Goal: Task Accomplishment & Management: Manage account settings

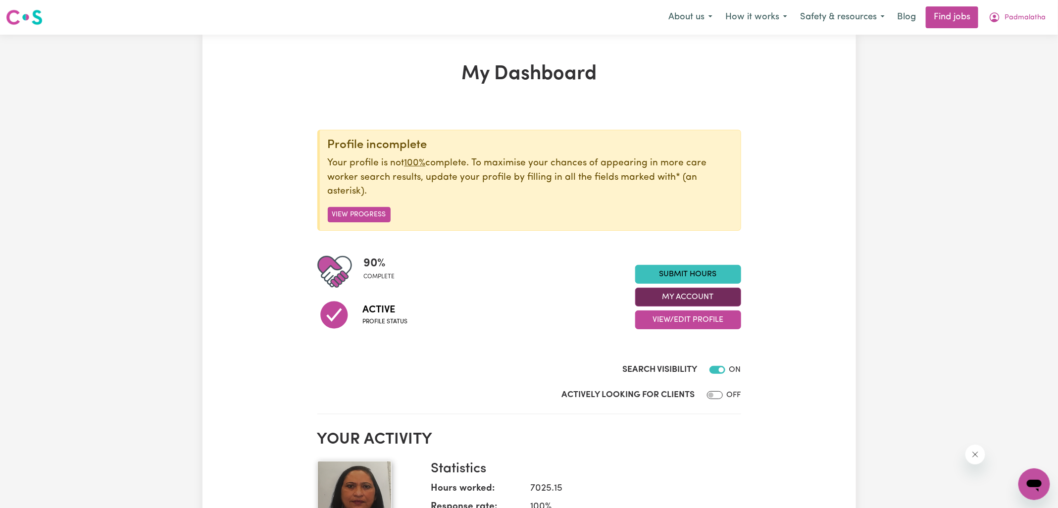
click at [672, 293] on button "My Account" at bounding box center [688, 297] width 106 height 19
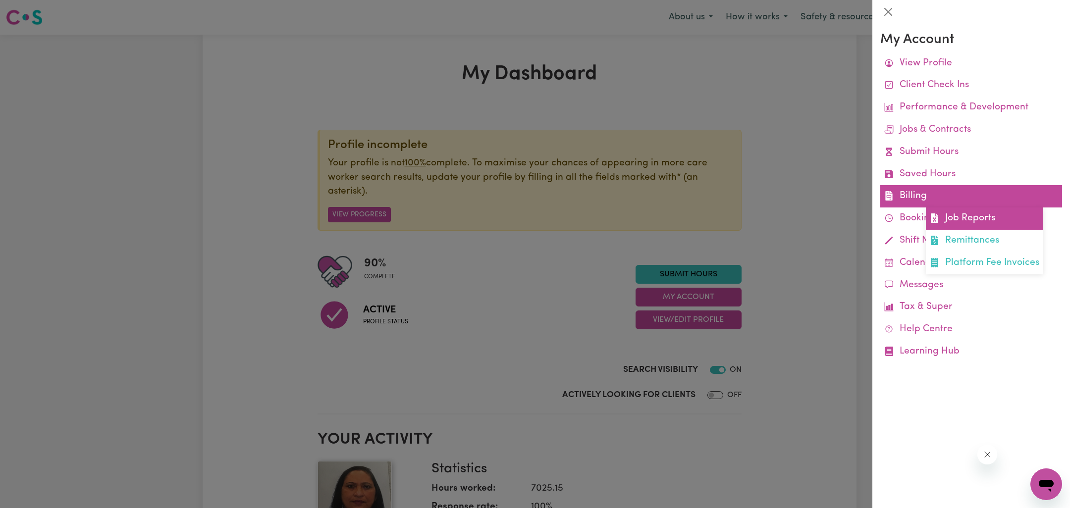
click at [964, 222] on link "Job Reports" at bounding box center [984, 219] width 117 height 22
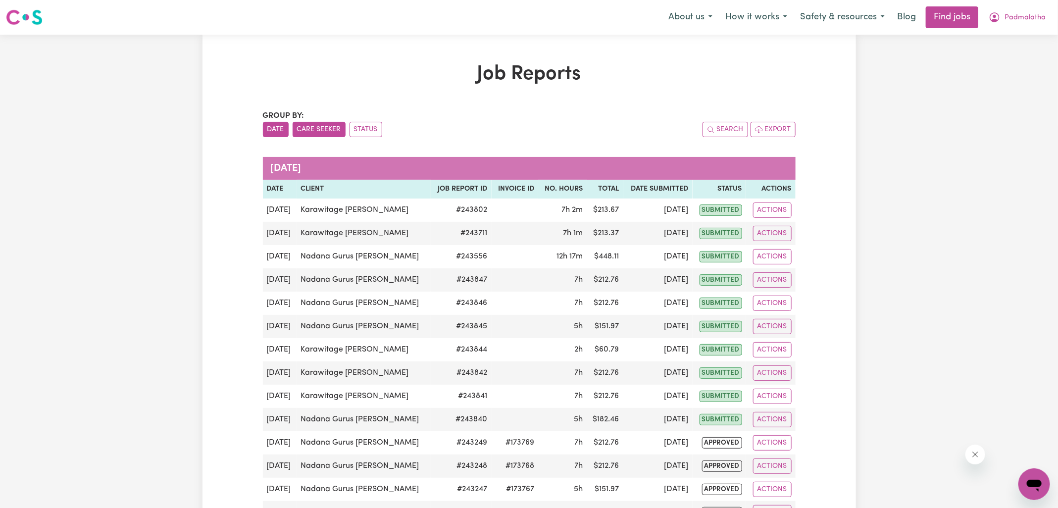
click at [320, 131] on button "Care Seeker" at bounding box center [319, 129] width 53 height 15
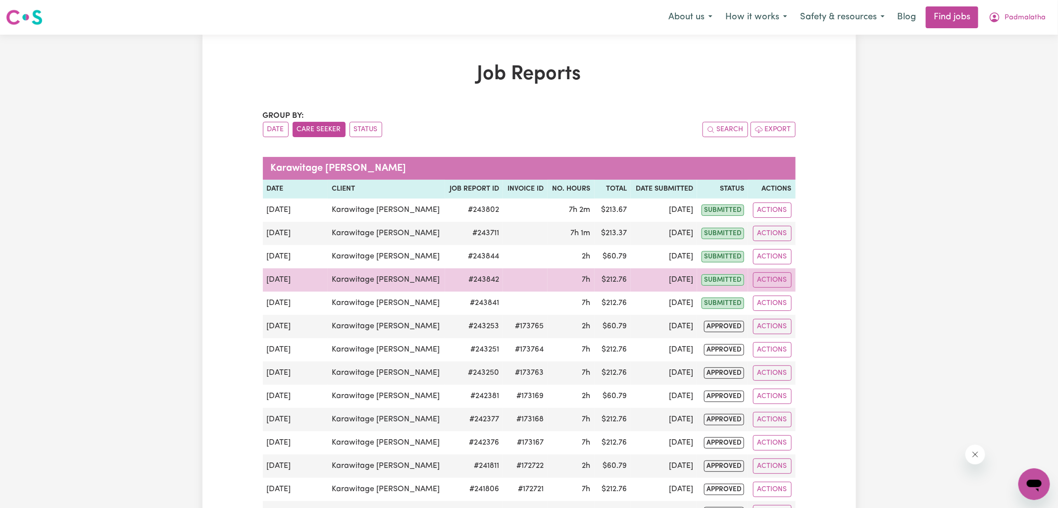
scroll to position [100, 0]
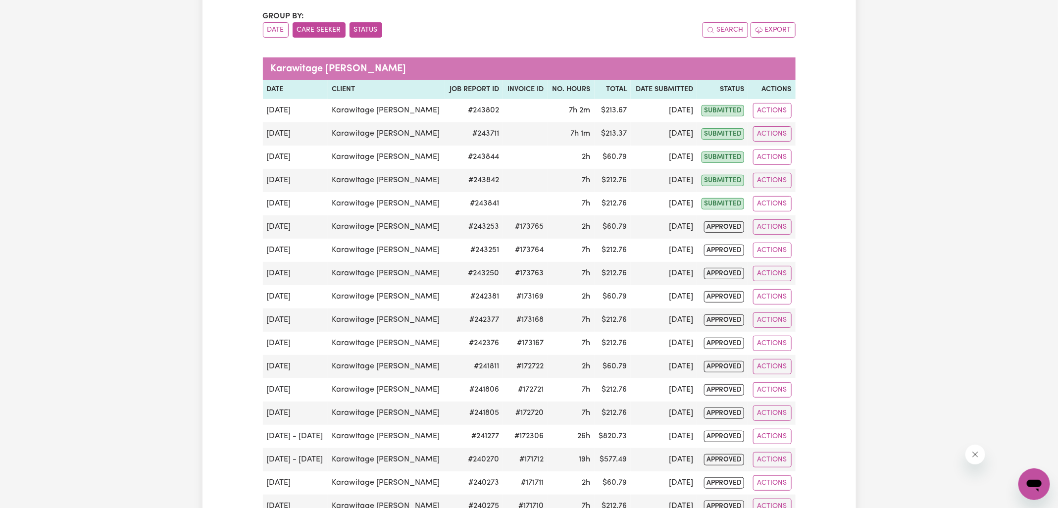
click at [368, 30] on button "Status" at bounding box center [366, 29] width 33 height 15
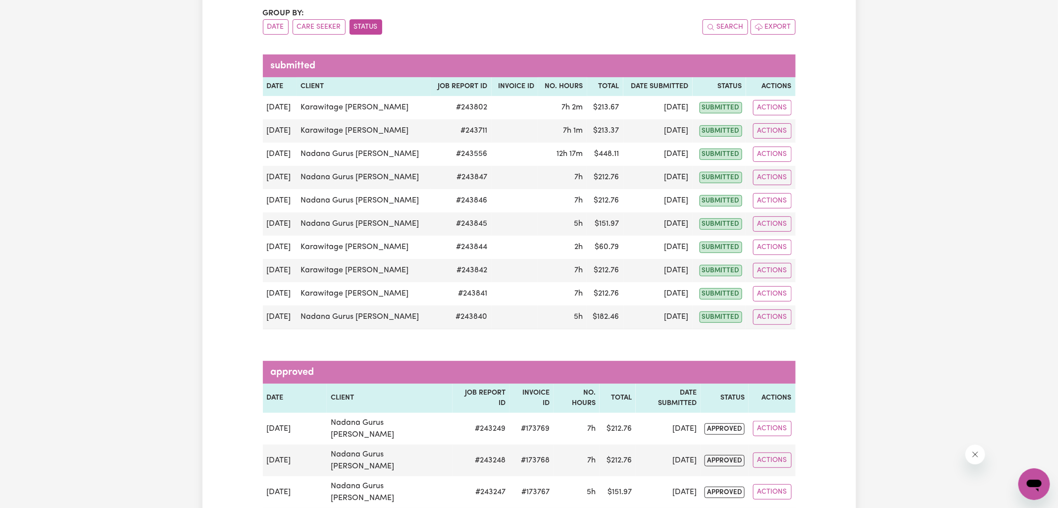
scroll to position [0, 0]
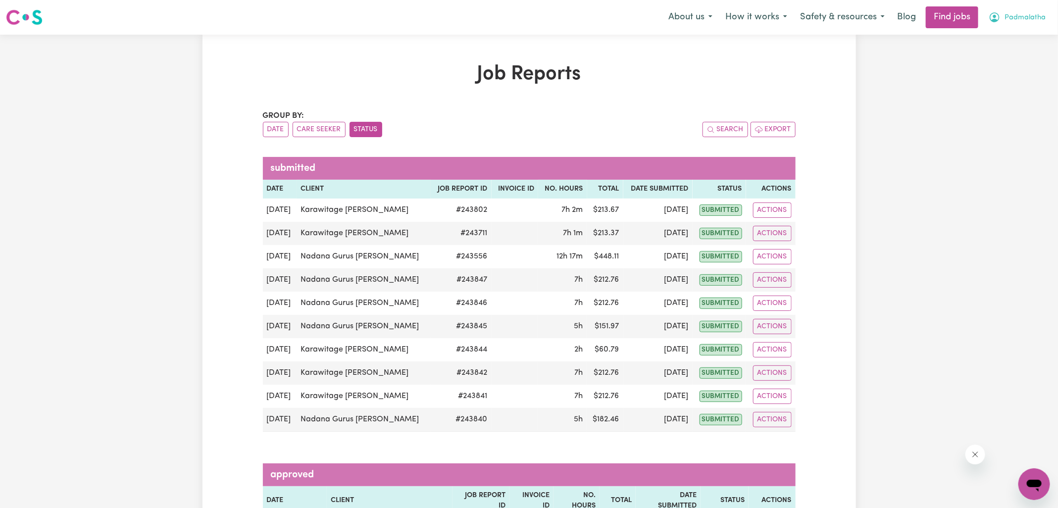
click at [1001, 18] on icon "My Account" at bounding box center [995, 17] width 12 height 12
click at [996, 76] on link "Logout" at bounding box center [1013, 75] width 78 height 19
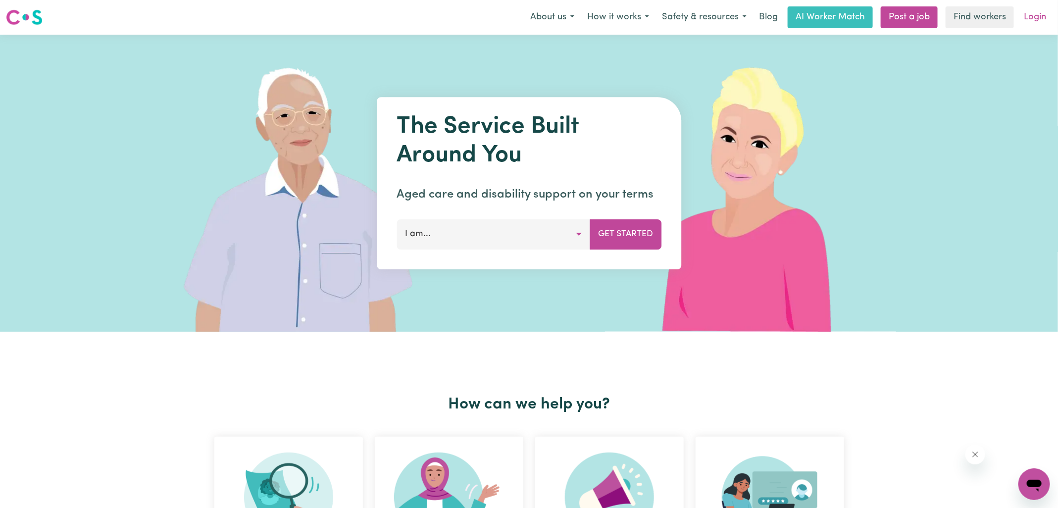
click at [1031, 20] on link "Login" at bounding box center [1035, 17] width 34 height 22
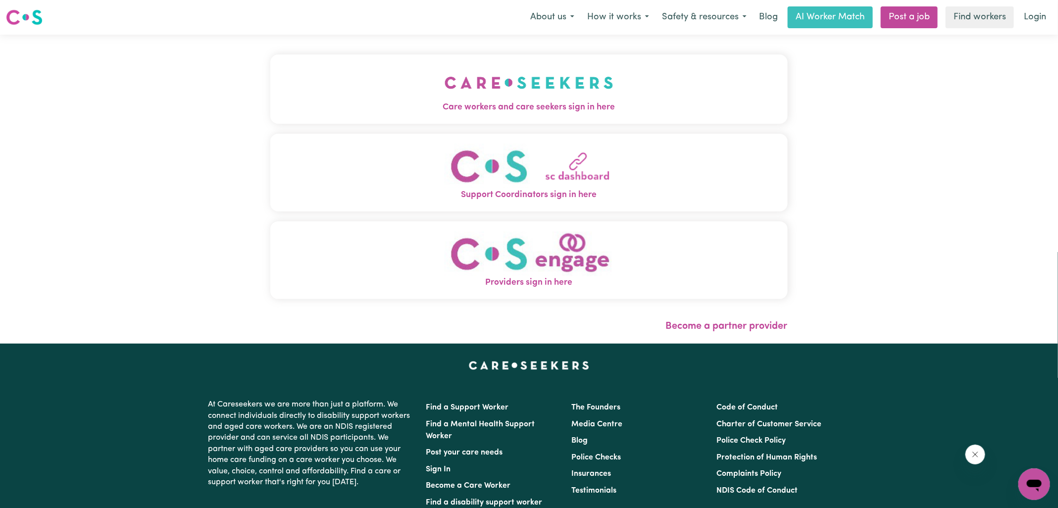
click at [452, 101] on span "Care workers and care seekers sign in here" at bounding box center [529, 107] width 518 height 13
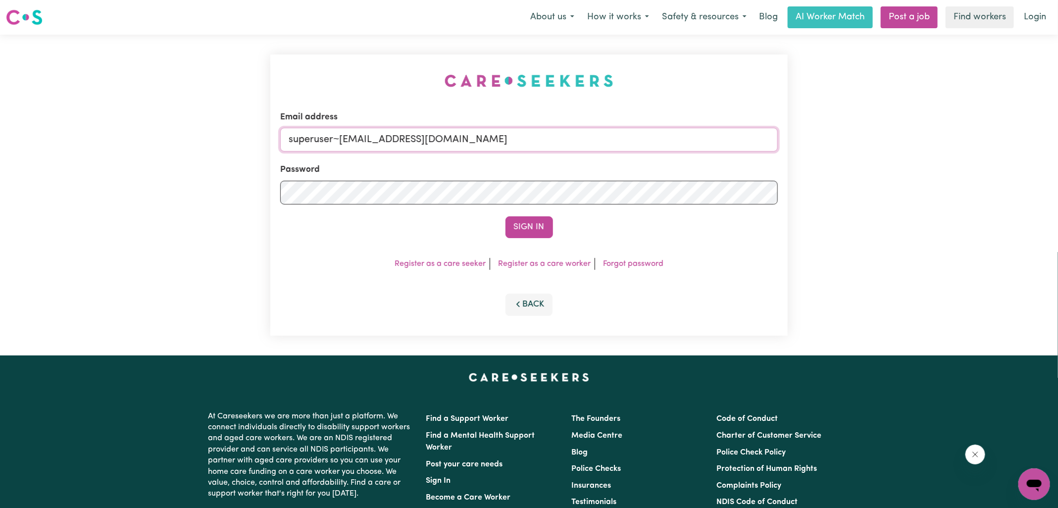
drag, startPoint x: 340, startPoint y: 135, endPoint x: 542, endPoint y: 141, distance: 202.2
click at [541, 141] on input "superuser~[EMAIL_ADDRESS][DOMAIN_NAME]" at bounding box center [529, 140] width 498 height 24
type input "[EMAIL_ADDRESS][DOMAIN_NAME]"
click at [506, 216] on button "Sign In" at bounding box center [530, 227] width 48 height 22
